Goal: Task Accomplishment & Management: Manage account settings

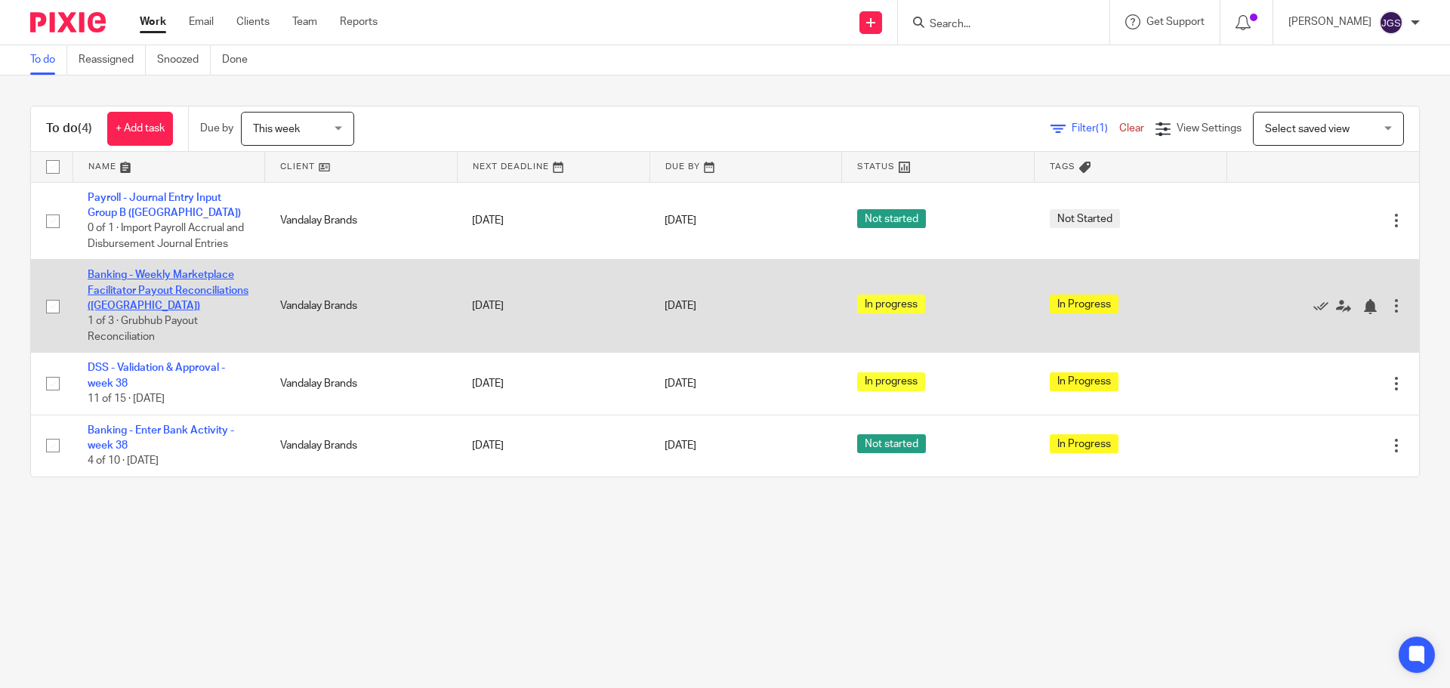
click at [183, 271] on link "Banking - Weekly Marketplace Facilitator Payout Reconciliations ([GEOGRAPHIC_DA…" at bounding box center [168, 291] width 161 height 42
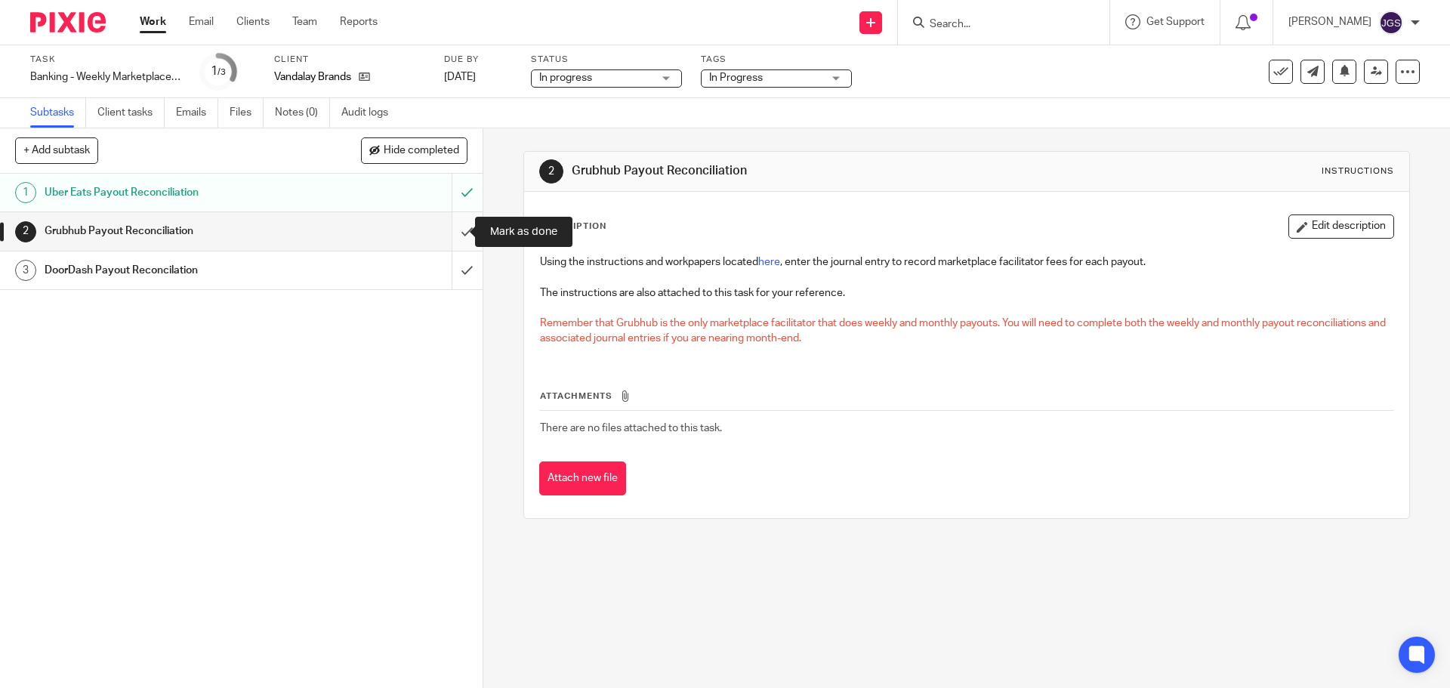
click at [452, 231] on input "submit" at bounding box center [241, 231] width 482 height 38
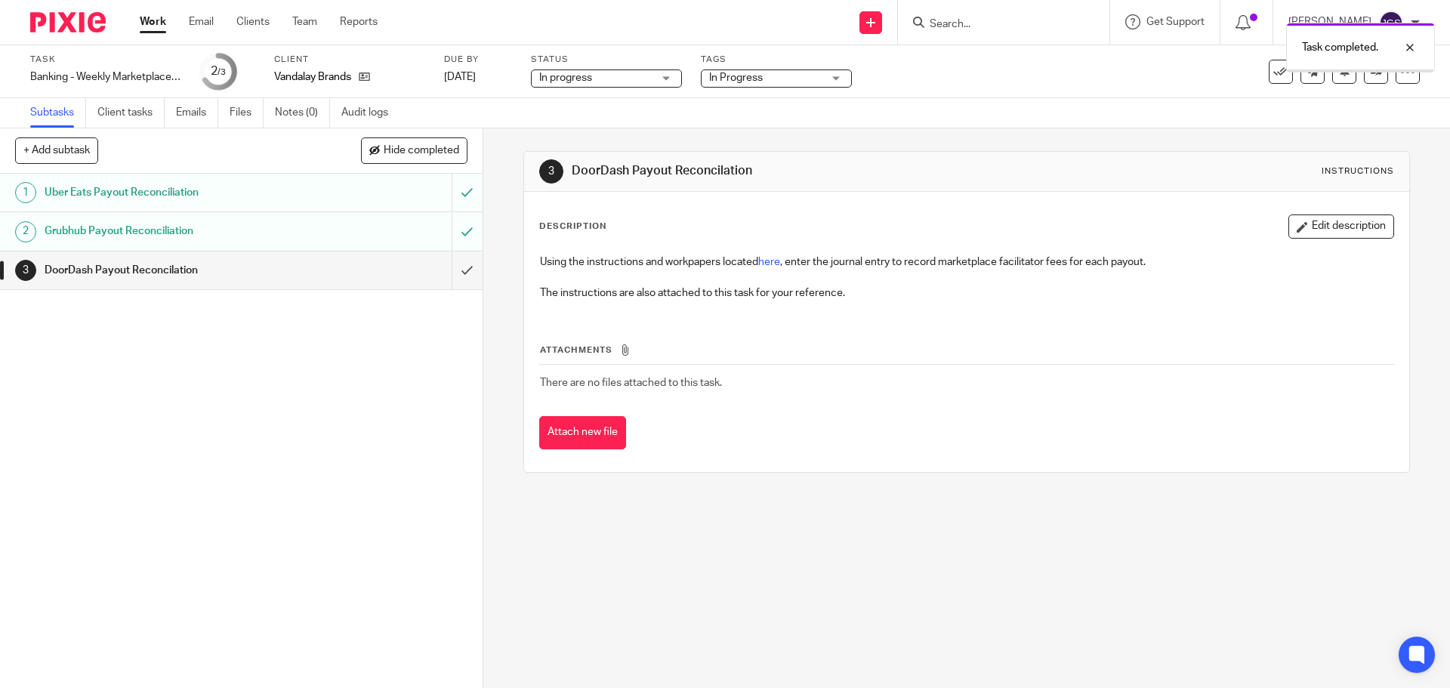
click at [146, 13] on div "Work Email Clients Team Reports Work Email Clients Team Reports Settings" at bounding box center [263, 22] width 276 height 45
click at [152, 19] on link "Work" at bounding box center [153, 21] width 26 height 15
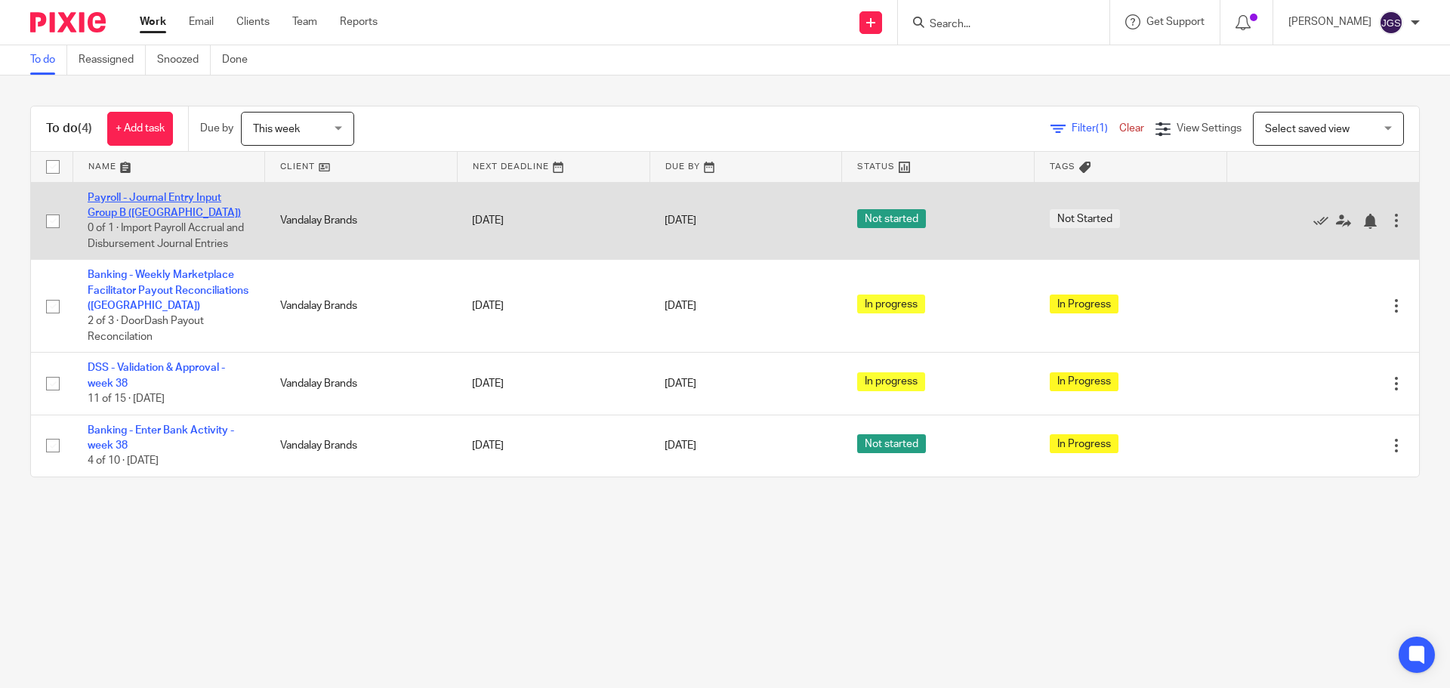
click at [157, 196] on link "Payroll - Journal Entry Input Group B ([GEOGRAPHIC_DATA])" at bounding box center [164, 206] width 153 height 26
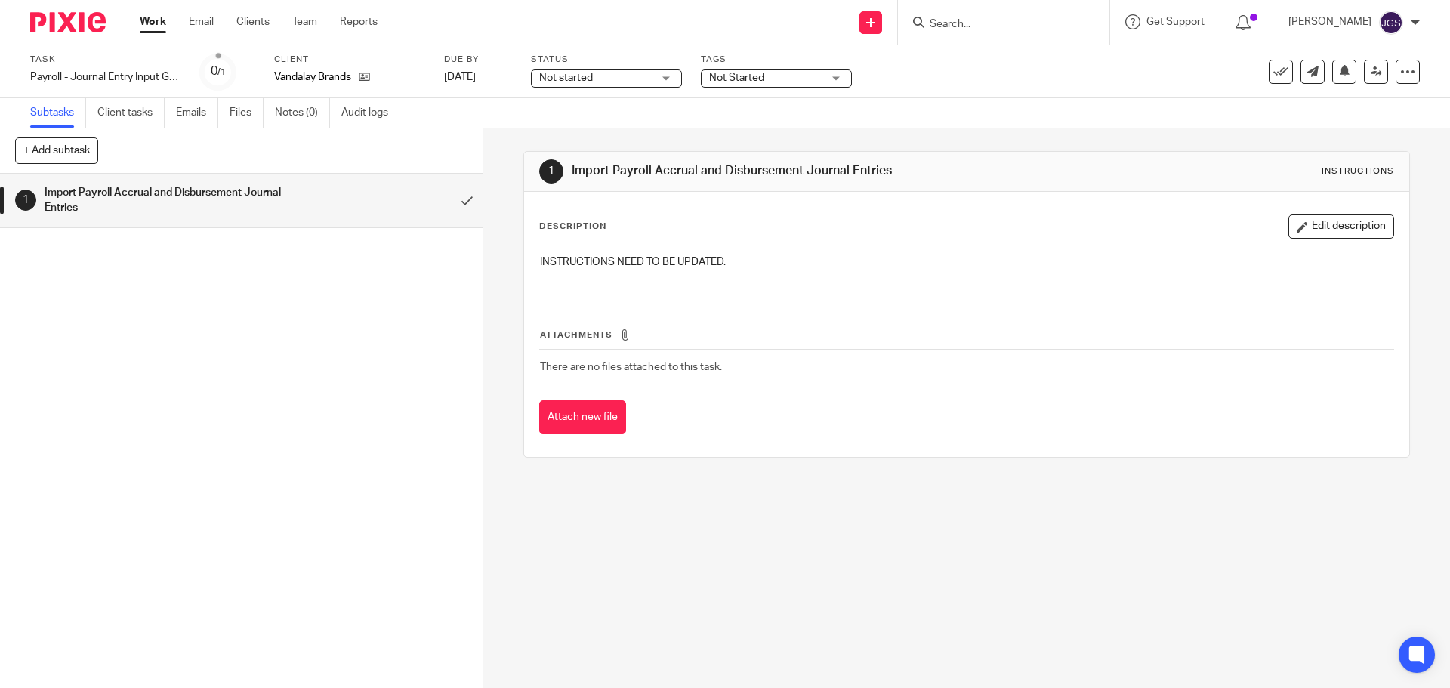
click at [669, 83] on div "Not started Not started" at bounding box center [606, 78] width 151 height 18
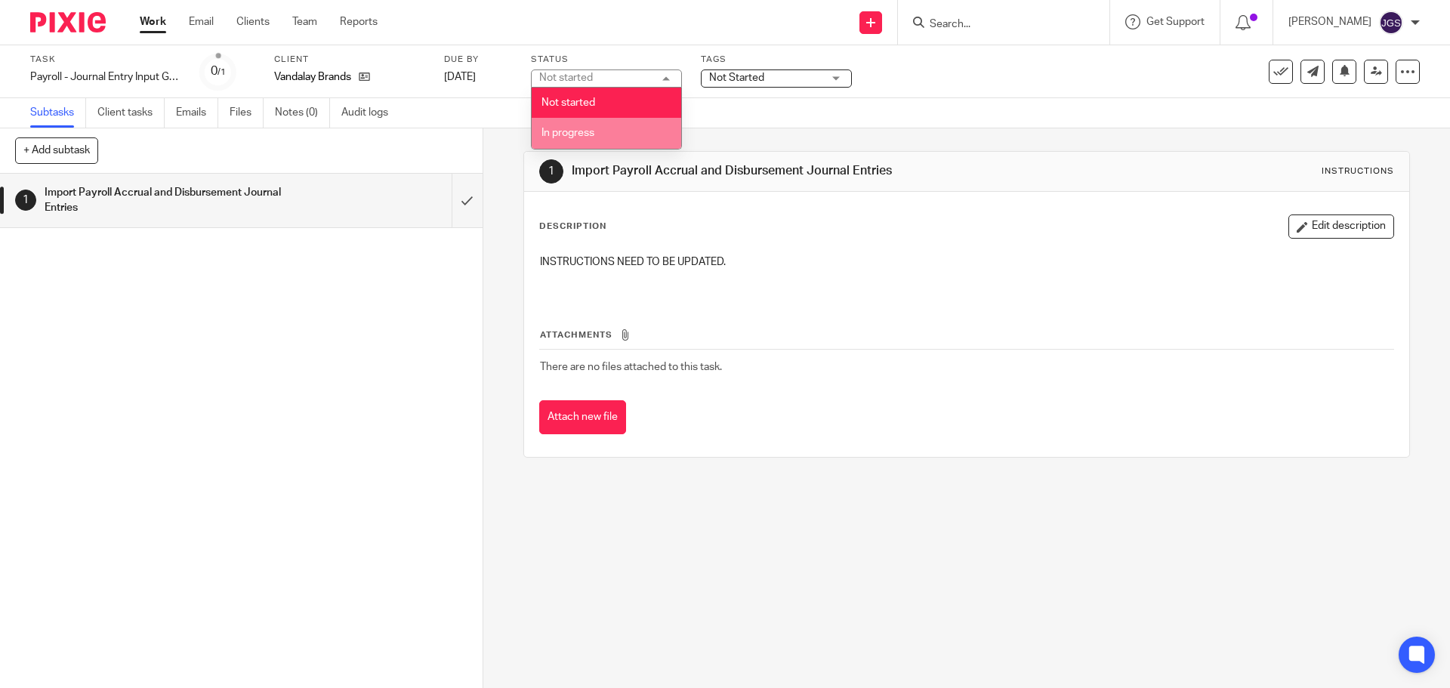
click at [619, 135] on li "In progress" at bounding box center [606, 133] width 149 height 31
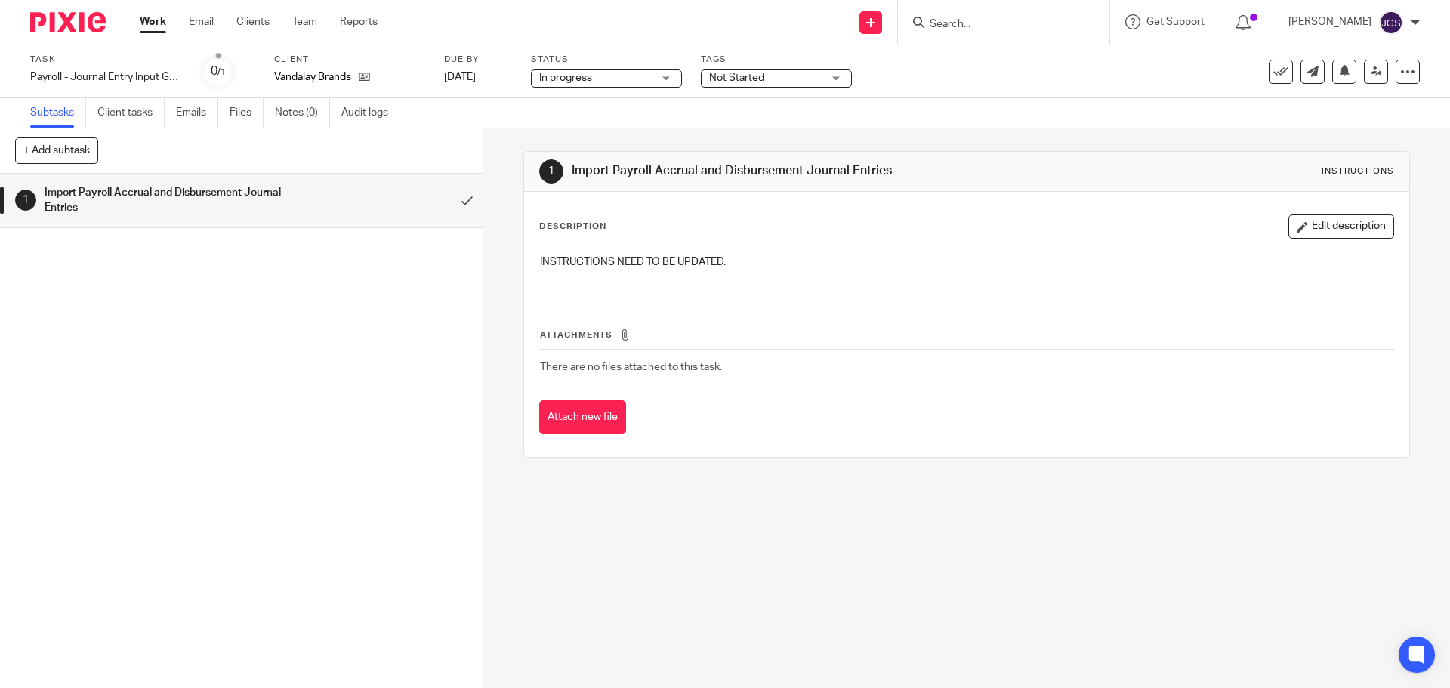
click at [838, 72] on div "Not Started" at bounding box center [776, 78] width 151 height 18
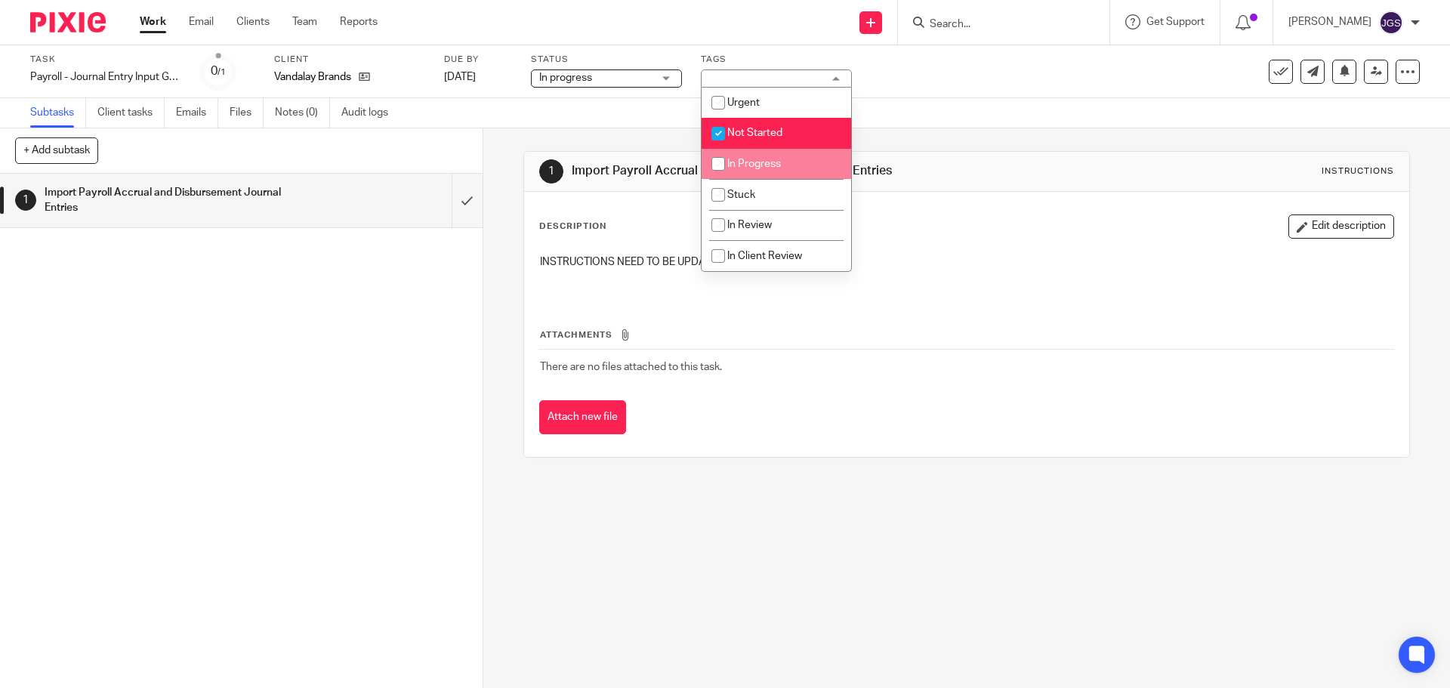
click at [779, 163] on span "In Progress" at bounding box center [754, 164] width 54 height 11
checkbox input "true"
click at [769, 136] on span "Not Started" at bounding box center [754, 133] width 55 height 11
checkbox input "false"
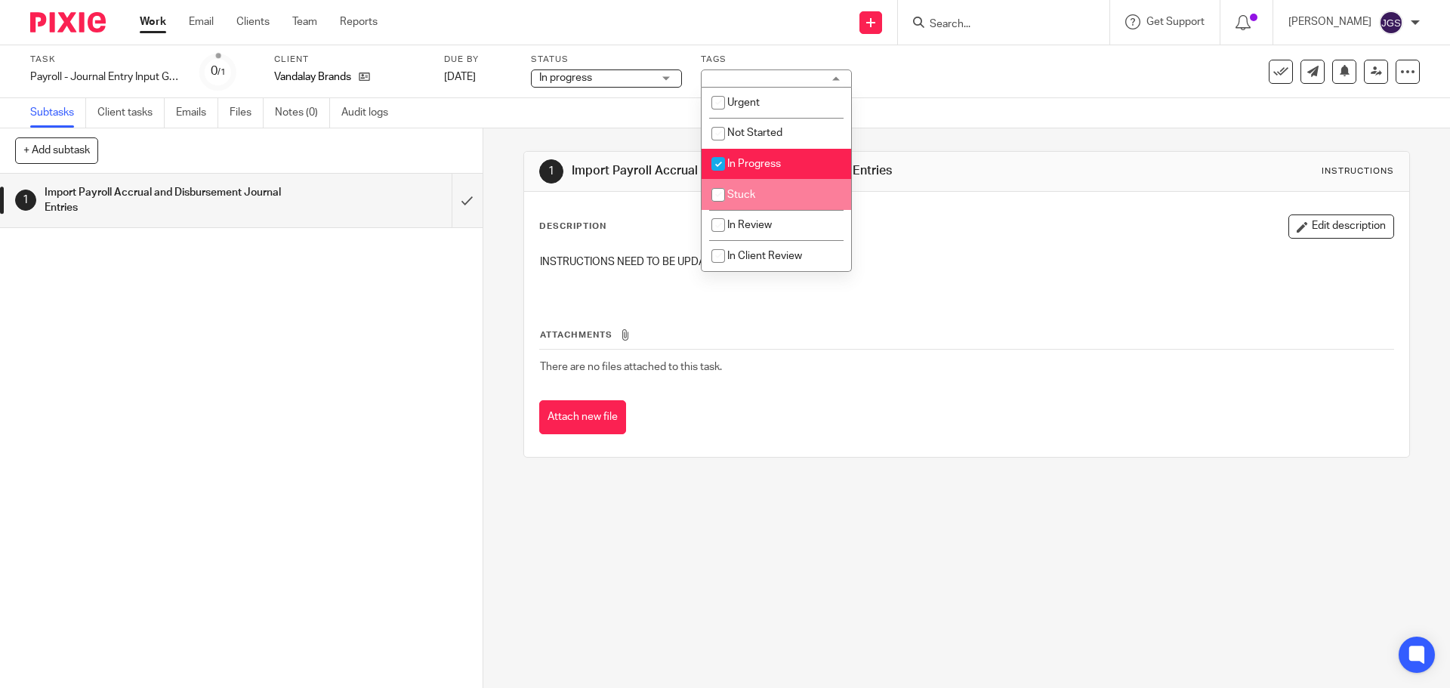
click at [150, 22] on link "Work" at bounding box center [153, 21] width 26 height 15
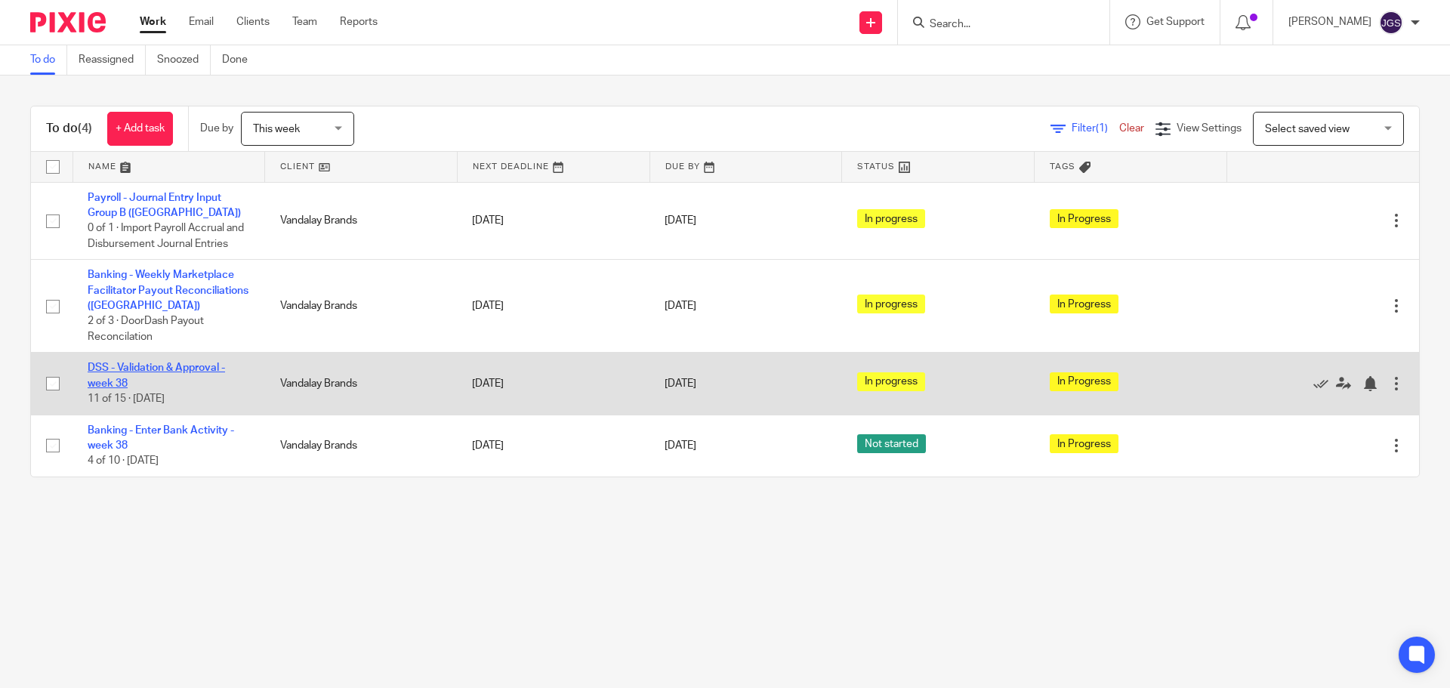
click at [148, 363] on link "DSS - Validation & Approval - week 38" at bounding box center [156, 375] width 137 height 26
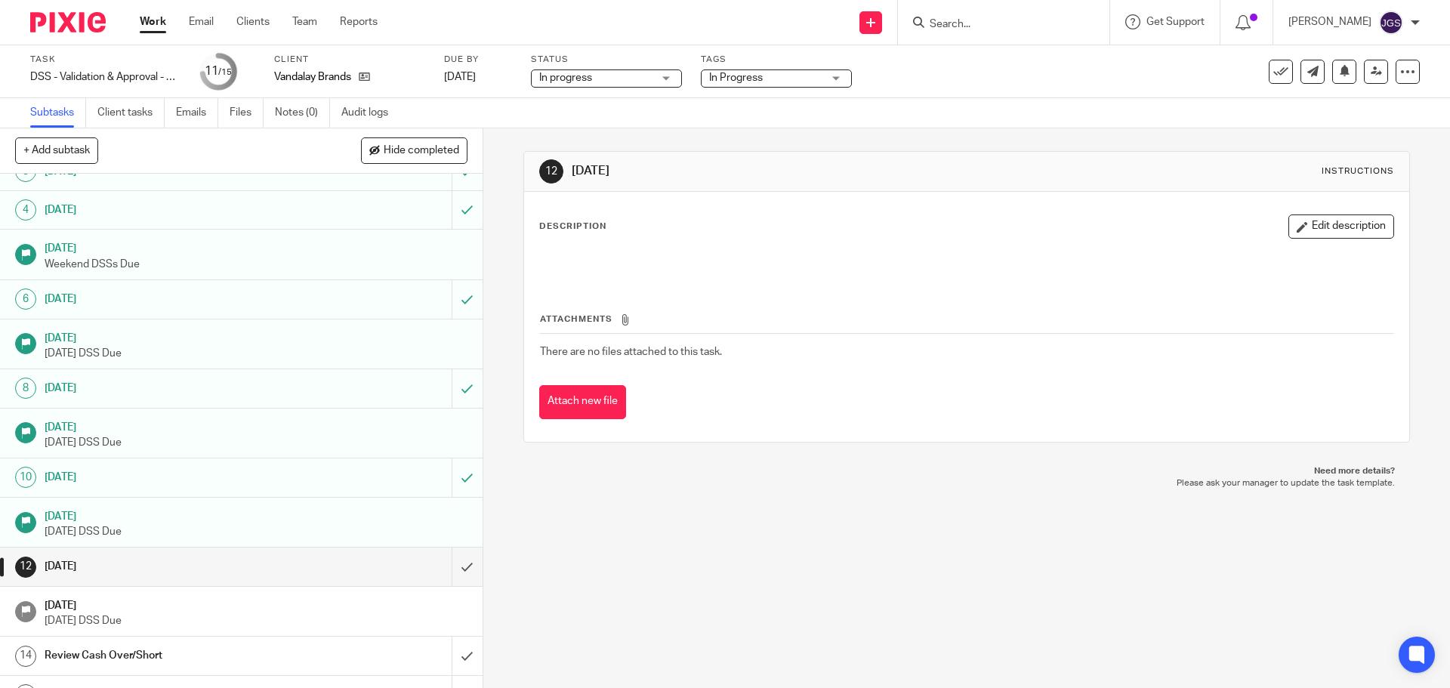
scroll to position [125, 0]
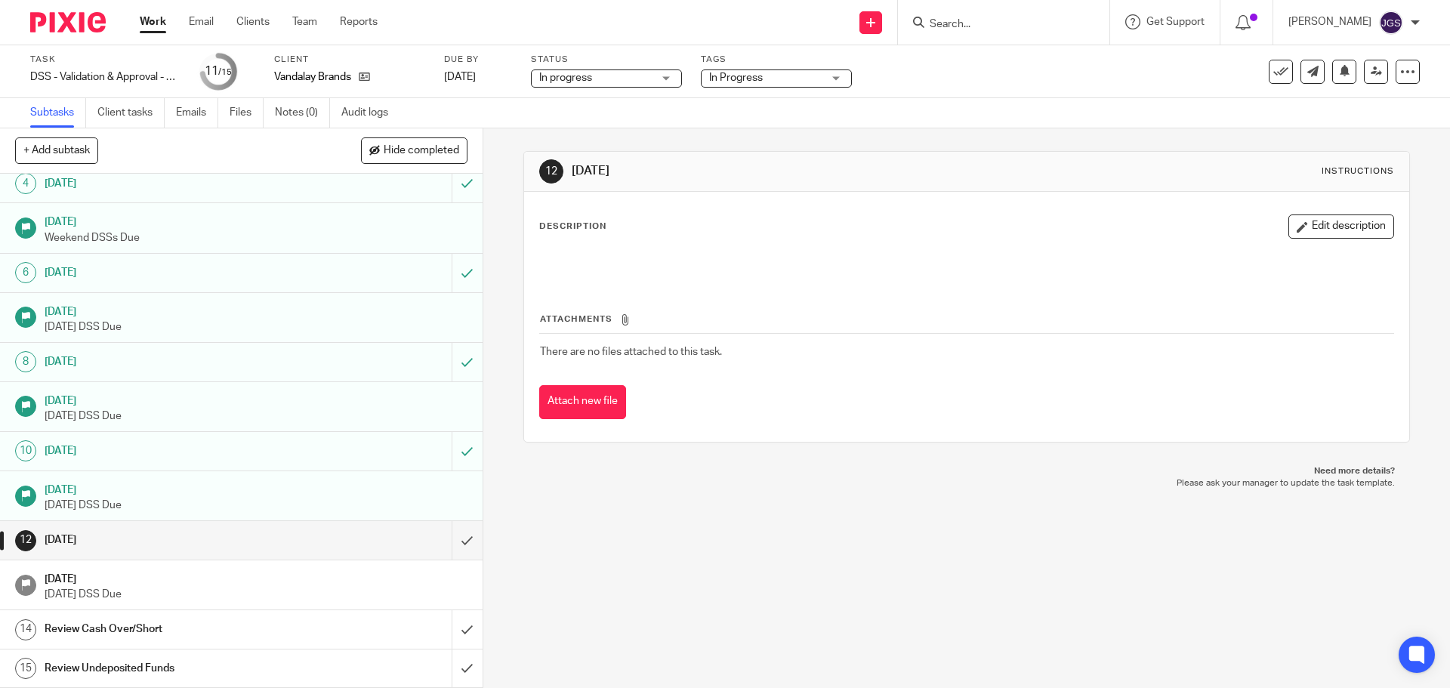
click at [157, 17] on link "Work" at bounding box center [153, 21] width 26 height 15
